Goal: Find specific page/section: Find specific page/section

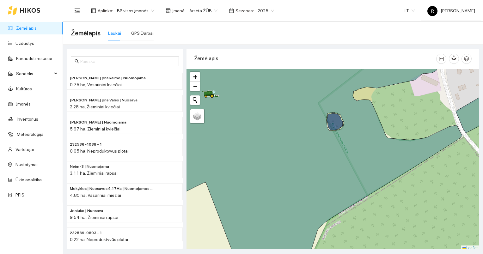
scroll to position [2, 0]
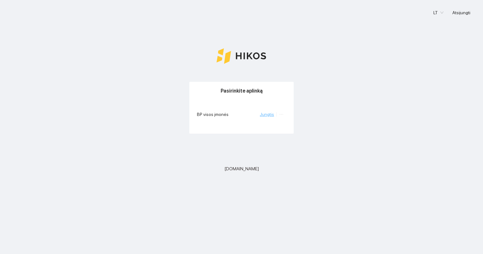
click at [272, 113] on link "Jungtis" at bounding box center [267, 114] width 14 height 5
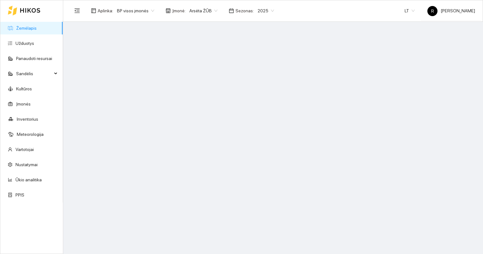
click at [213, 12] on div "Arsėta ŽŪB" at bounding box center [204, 11] width 36 height 10
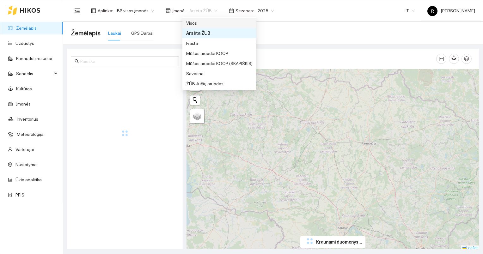
click at [195, 23] on div "Visos" at bounding box center [219, 23] width 66 height 7
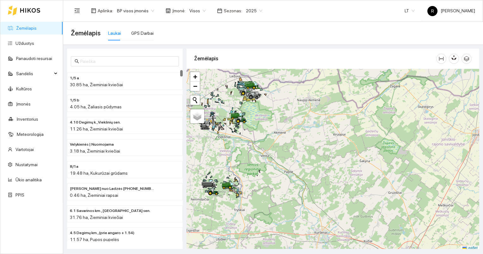
scroll to position [2, 0]
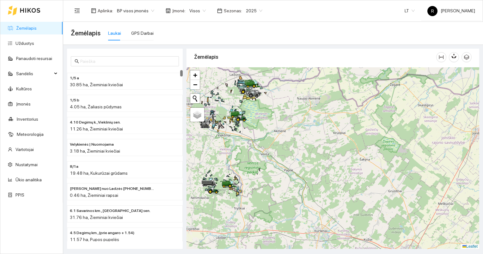
drag, startPoint x: 258, startPoint y: 128, endPoint x: 367, endPoint y: 147, distance: 110.2
click at [366, 148] on div at bounding box center [333, 158] width 293 height 182
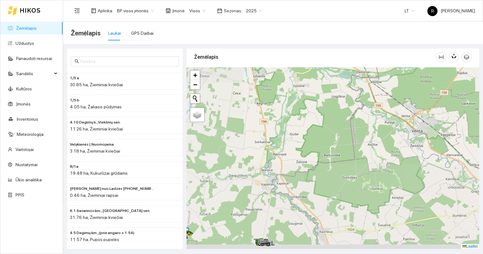
drag, startPoint x: 324, startPoint y: 183, endPoint x: 397, endPoint y: 70, distance: 134.8
click at [395, 72] on div at bounding box center [333, 158] width 293 height 182
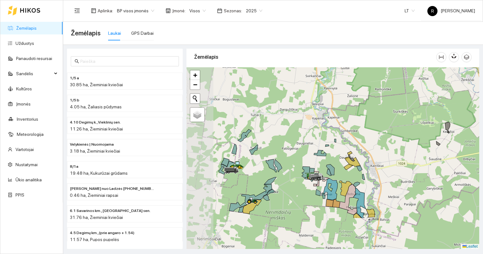
drag, startPoint x: 337, startPoint y: 173, endPoint x: 379, endPoint y: 113, distance: 73.5
click at [380, 113] on div at bounding box center [333, 158] width 293 height 182
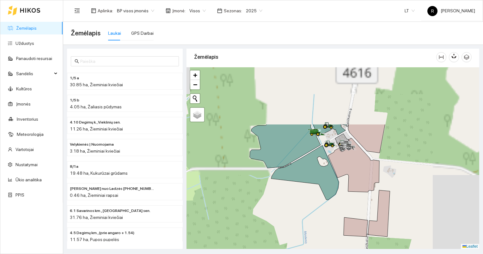
drag, startPoint x: 383, startPoint y: 111, endPoint x: 268, endPoint y: 193, distance: 141.4
click at [268, 192] on div at bounding box center [333, 158] width 293 height 182
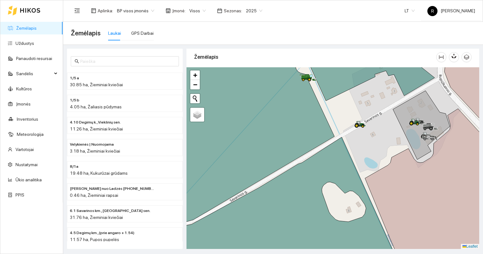
drag, startPoint x: 377, startPoint y: 144, endPoint x: 375, endPoint y: 188, distance: 45.0
click at [372, 187] on div at bounding box center [333, 158] width 293 height 182
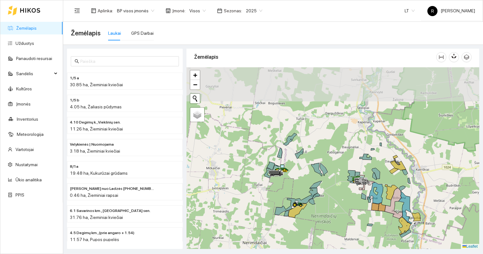
drag, startPoint x: 317, startPoint y: 139, endPoint x: 314, endPoint y: 182, distance: 42.9
click at [311, 189] on div at bounding box center [333, 158] width 293 height 182
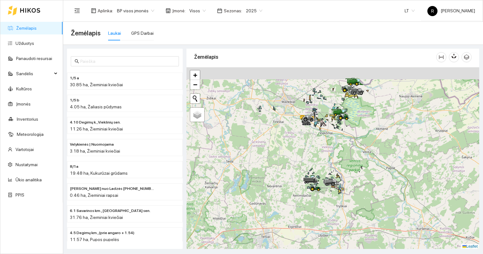
drag, startPoint x: 325, startPoint y: 104, endPoint x: 323, endPoint y: 220, distance: 116.7
click at [321, 223] on div at bounding box center [333, 158] width 293 height 182
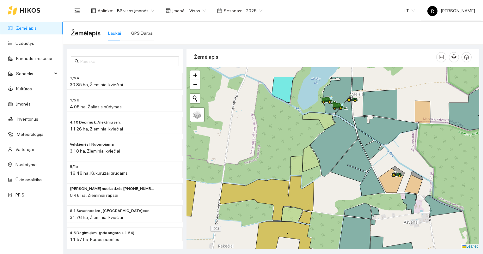
drag, startPoint x: 378, startPoint y: 120, endPoint x: 379, endPoint y: 189, distance: 68.6
click at [385, 145] on icon at bounding box center [386, 130] width 65 height 28
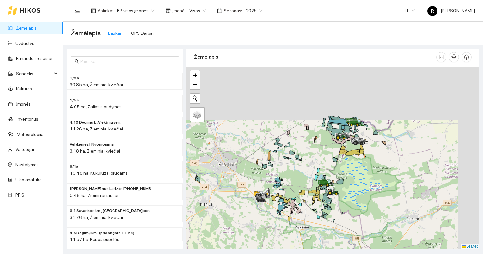
drag, startPoint x: 359, startPoint y: 101, endPoint x: 329, endPoint y: 198, distance: 101.7
click at [329, 198] on div at bounding box center [333, 158] width 293 height 182
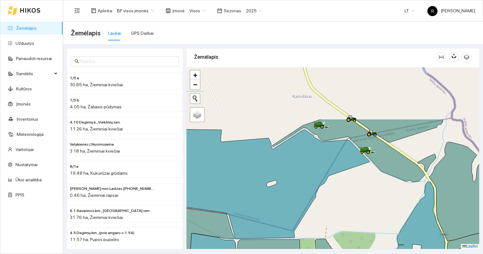
drag, startPoint x: 348, startPoint y: 96, endPoint x: 363, endPoint y: 163, distance: 68.5
click at [363, 163] on icon at bounding box center [270, 184] width 199 height 110
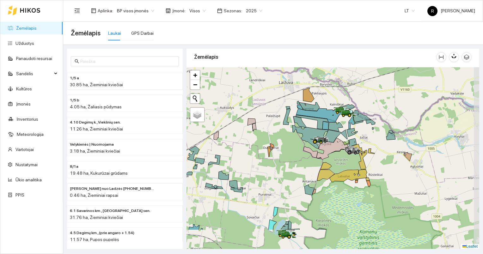
drag, startPoint x: 440, startPoint y: 164, endPoint x: 360, endPoint y: 127, distance: 87.8
click at [360, 127] on div at bounding box center [333, 158] width 293 height 182
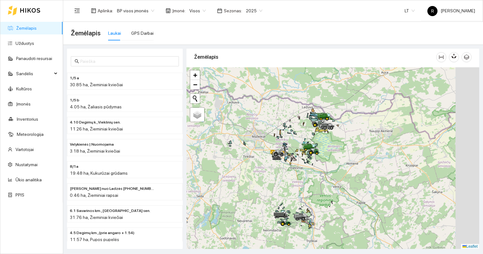
drag, startPoint x: 446, startPoint y: 165, endPoint x: 260, endPoint y: 114, distance: 193.4
click at [263, 114] on div at bounding box center [333, 158] width 293 height 182
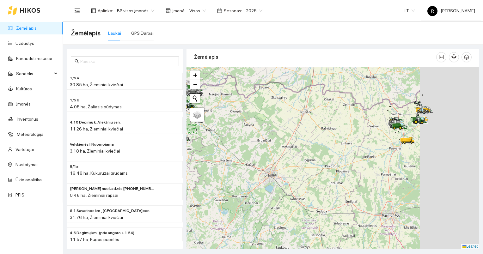
drag, startPoint x: 407, startPoint y: 149, endPoint x: 267, endPoint y: 124, distance: 142.7
click at [266, 124] on div at bounding box center [333, 158] width 293 height 182
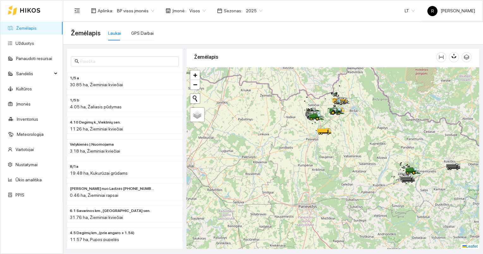
drag, startPoint x: 391, startPoint y: 159, endPoint x: 359, endPoint y: 149, distance: 33.2
click at [359, 149] on div at bounding box center [333, 158] width 293 height 182
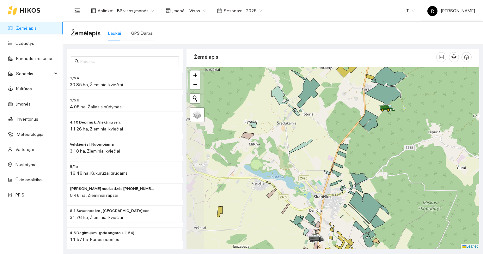
drag, startPoint x: 347, startPoint y: 142, endPoint x: 409, endPoint y: 108, distance: 70.3
click at [409, 112] on div at bounding box center [333, 158] width 293 height 182
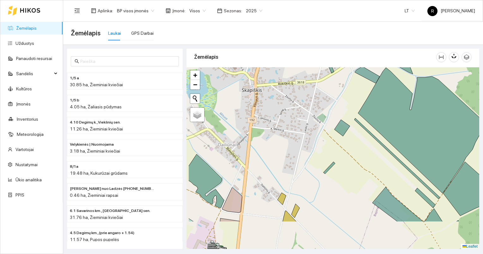
drag, startPoint x: 315, startPoint y: 180, endPoint x: 407, endPoint y: 64, distance: 148.1
click at [400, 68] on div at bounding box center [333, 158] width 293 height 182
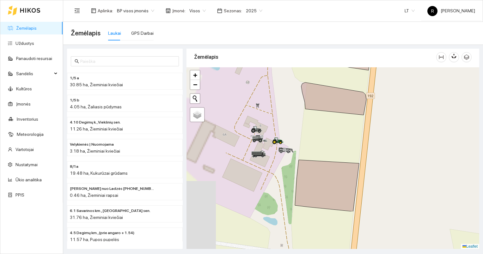
drag, startPoint x: 280, startPoint y: 169, endPoint x: 355, endPoint y: 99, distance: 102.5
click at [354, 100] on div at bounding box center [333, 158] width 293 height 182
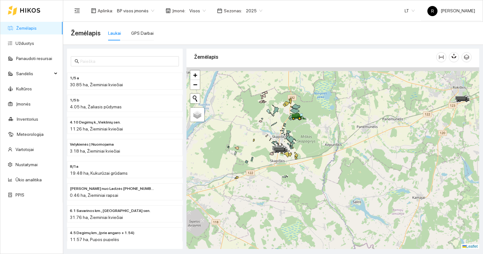
drag, startPoint x: 223, startPoint y: 120, endPoint x: 355, endPoint y: 150, distance: 135.9
click at [357, 151] on div at bounding box center [333, 158] width 293 height 182
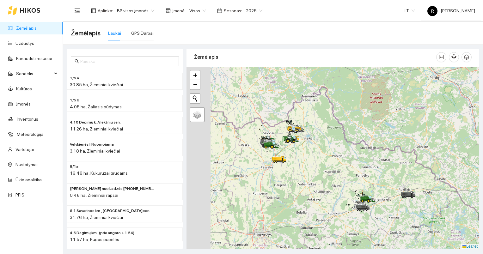
drag, startPoint x: 259, startPoint y: 112, endPoint x: 303, endPoint y: 171, distance: 73.7
click at [303, 181] on div at bounding box center [333, 158] width 293 height 182
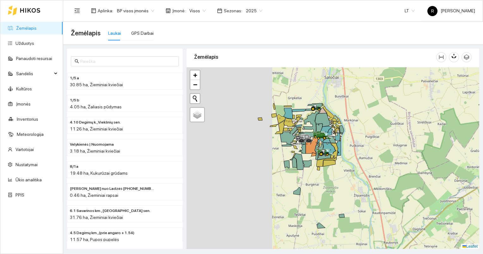
drag, startPoint x: 257, startPoint y: 145, endPoint x: 346, endPoint y: 147, distance: 89.5
click at [346, 147] on div at bounding box center [333, 158] width 293 height 182
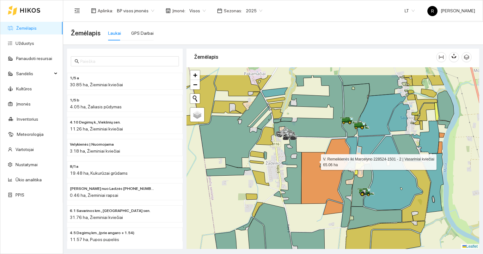
drag, startPoint x: 340, startPoint y: 133, endPoint x: 316, endPoint y: 161, distance: 36.7
click at [316, 161] on icon at bounding box center [325, 171] width 48 height 65
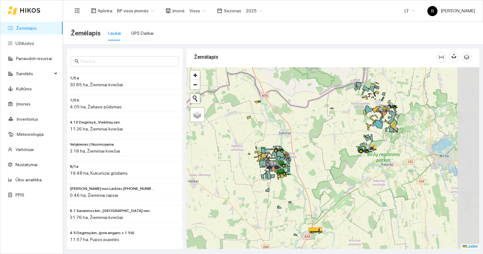
drag, startPoint x: 392, startPoint y: 152, endPoint x: 274, endPoint y: 161, distance: 118.3
click at [273, 162] on div at bounding box center [333, 158] width 293 height 182
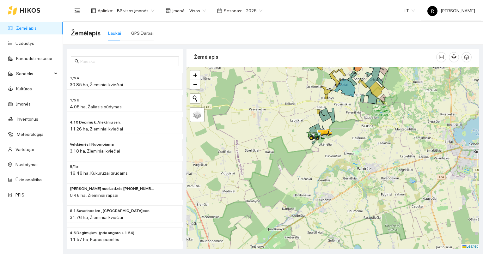
drag, startPoint x: 331, startPoint y: 147, endPoint x: 343, endPoint y: 196, distance: 50.8
click at [343, 196] on div at bounding box center [333, 158] width 293 height 182
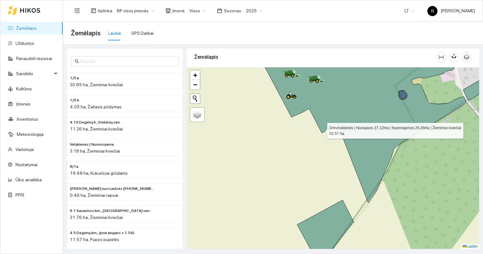
drag, startPoint x: 316, startPoint y: 111, endPoint x: 351, endPoint y: 183, distance: 79.6
click at [351, 183] on icon at bounding box center [364, 131] width 206 height 144
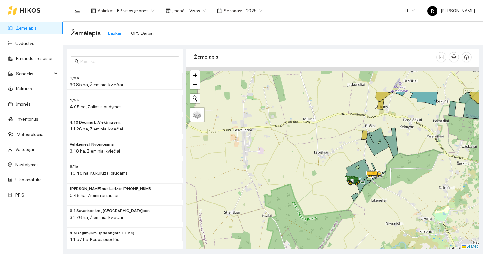
drag, startPoint x: 409, startPoint y: 111, endPoint x: 374, endPoint y: 185, distance: 81.6
click at [374, 185] on div at bounding box center [333, 158] width 293 height 182
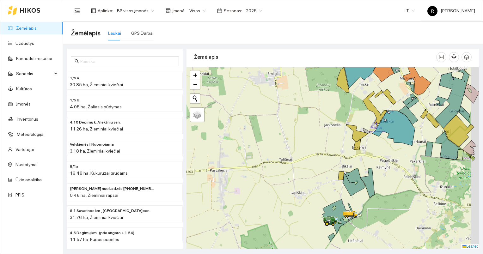
drag, startPoint x: 419, startPoint y: 141, endPoint x: 366, endPoint y: 193, distance: 74.7
click at [366, 193] on div at bounding box center [333, 158] width 293 height 182
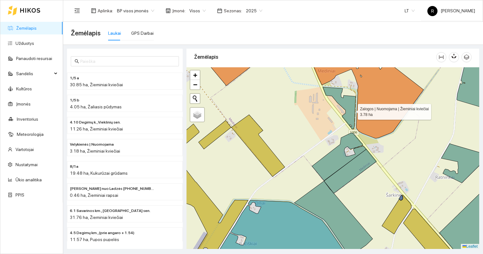
drag, startPoint x: 352, startPoint y: 108, endPoint x: 365, endPoint y: 204, distance: 96.3
click at [356, 129] on icon at bounding box center [339, 108] width 33 height 42
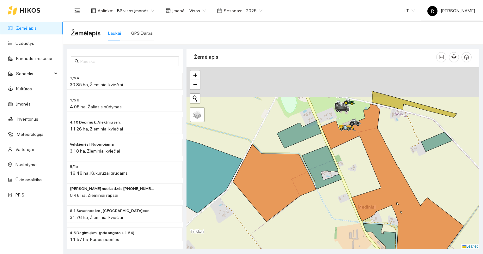
drag, startPoint x: 329, startPoint y: 128, endPoint x: 360, endPoint y: 169, distance: 51.9
click at [360, 169] on div at bounding box center [333, 158] width 293 height 182
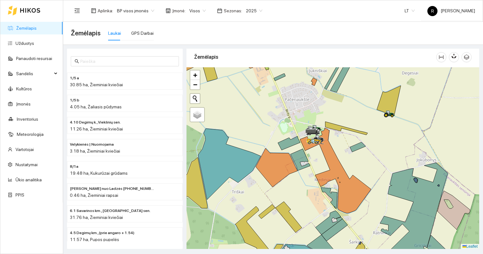
drag, startPoint x: 320, startPoint y: 177, endPoint x: 309, endPoint y: 111, distance: 66.7
click at [309, 113] on div at bounding box center [333, 158] width 293 height 182
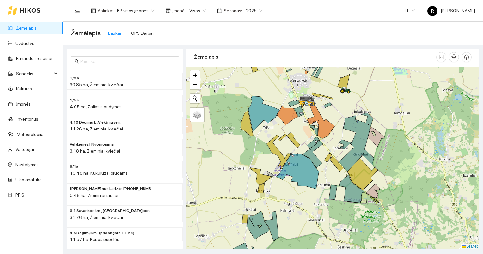
drag, startPoint x: 336, startPoint y: 188, endPoint x: 320, endPoint y: 104, distance: 84.7
click at [329, 185] on icon at bounding box center [333, 192] width 8 height 15
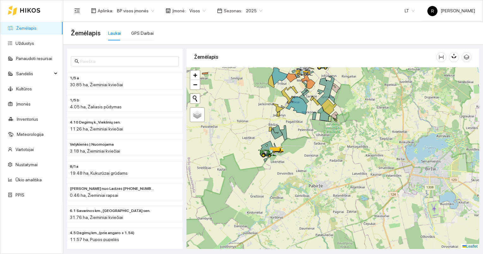
drag, startPoint x: 279, startPoint y: 197, endPoint x: 296, endPoint y: 159, distance: 41.3
click at [296, 159] on div at bounding box center [333, 158] width 293 height 182
